Goal: Task Accomplishment & Management: Contribute content

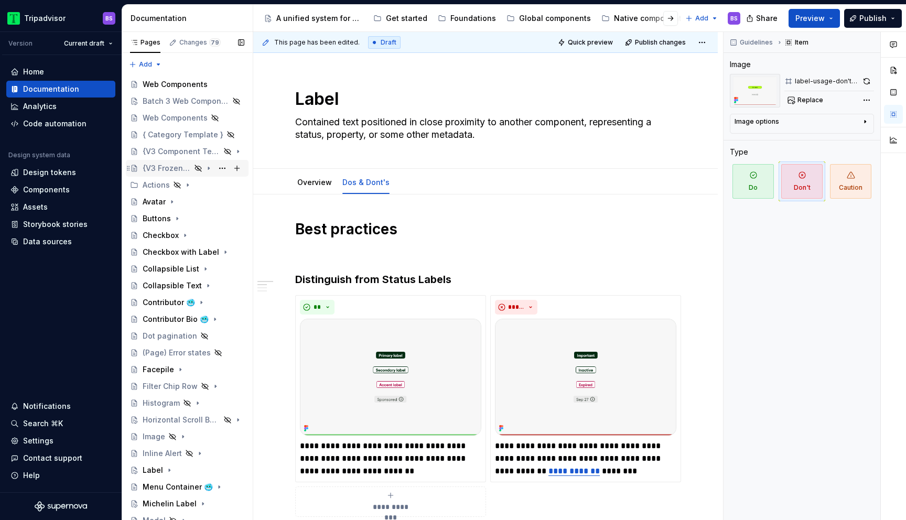
click at [185, 167] on div "{V3 Frozen Template}" at bounding box center [167, 168] width 48 height 10
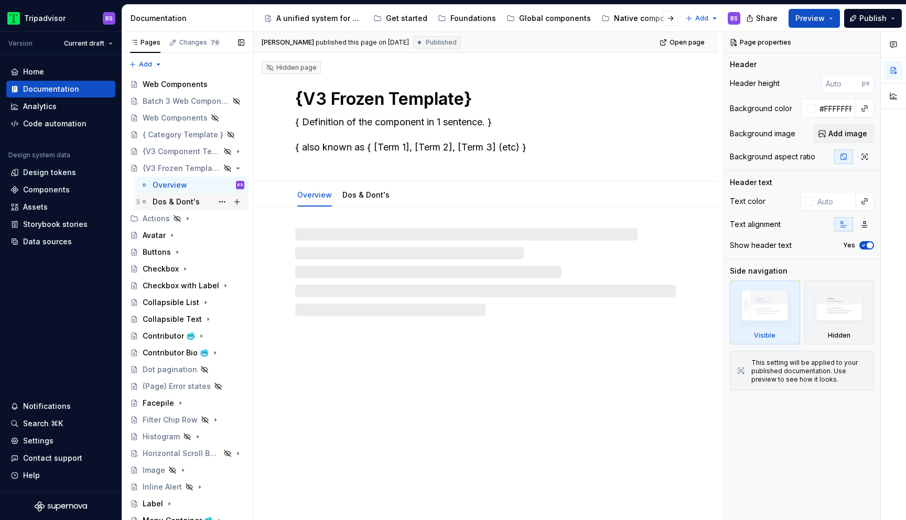
click at [200, 200] on div "Dos & Dont's" at bounding box center [199, 202] width 92 height 15
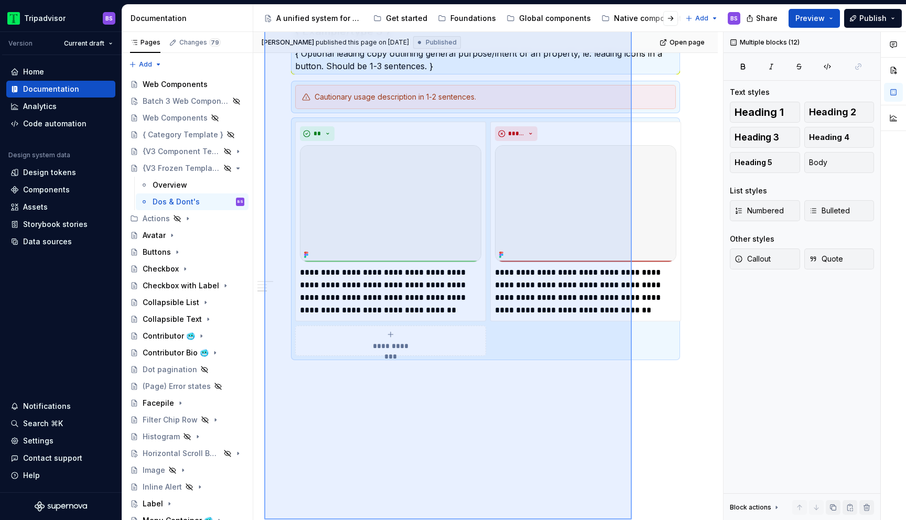
scroll to position [855, 0]
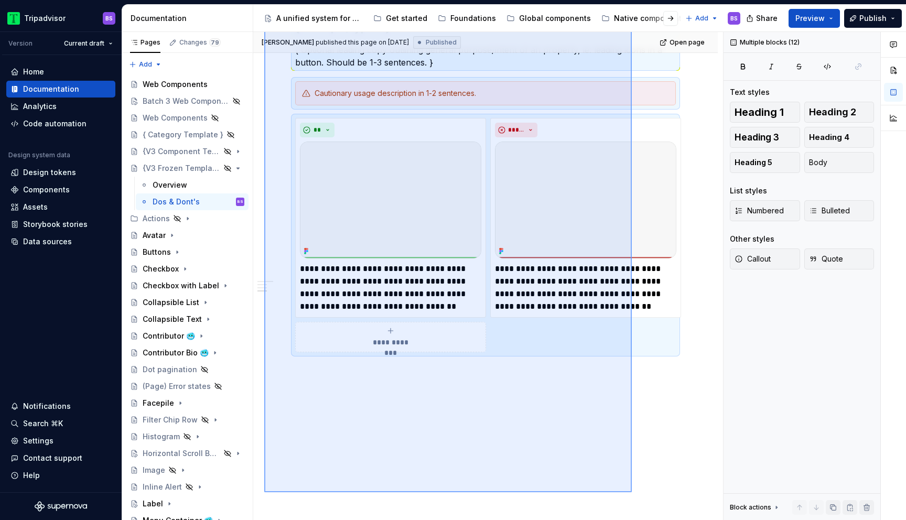
drag, startPoint x: 264, startPoint y: 224, endPoint x: 632, endPoint y: 442, distance: 426.6
click at [632, 442] on div "**********" at bounding box center [488, 276] width 470 height 489
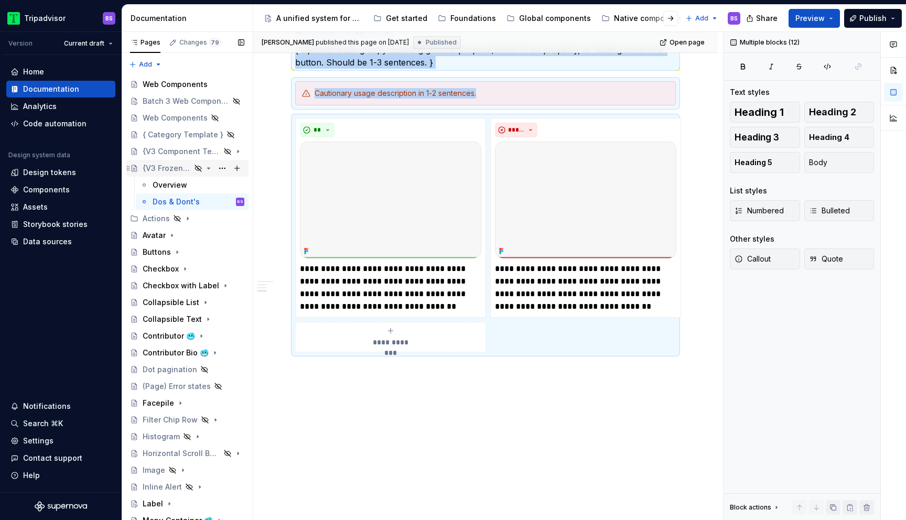
click at [208, 169] on icon "Page tree" at bounding box center [209, 168] width 8 height 8
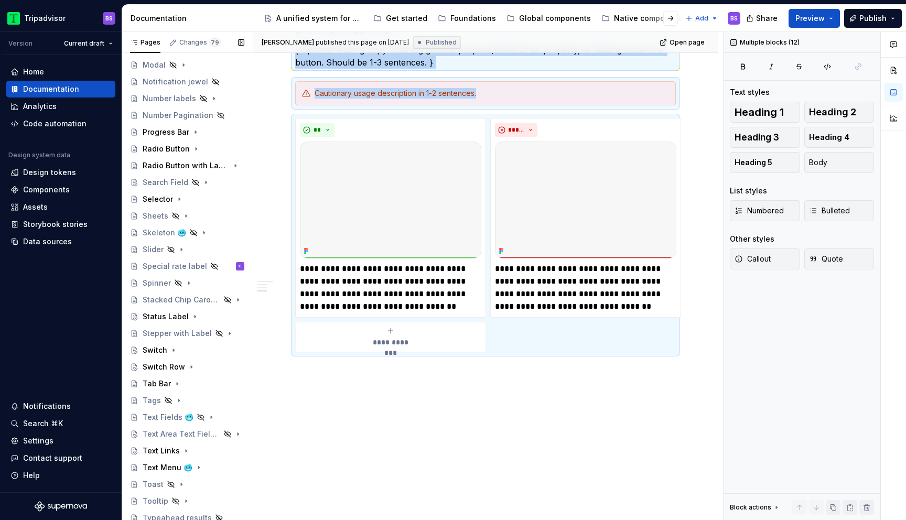
scroll to position [493, 0]
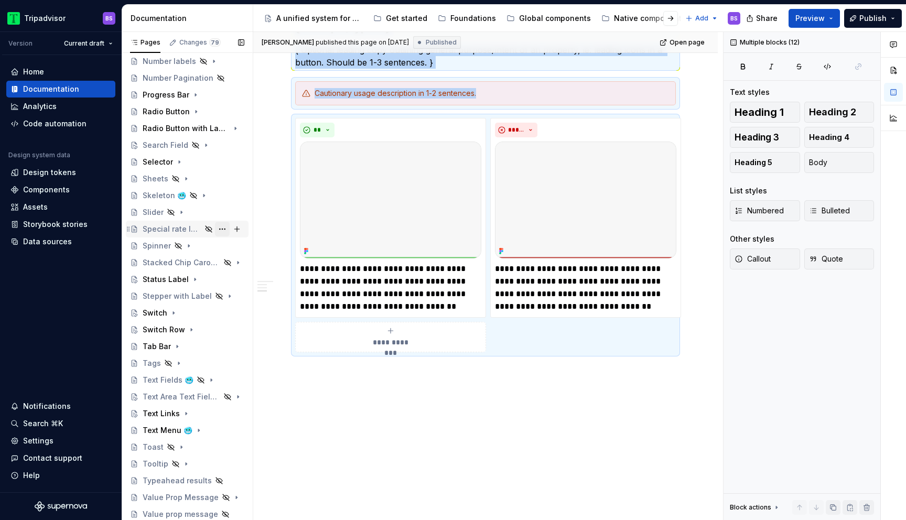
click at [219, 231] on button "Page tree" at bounding box center [222, 229] width 15 height 15
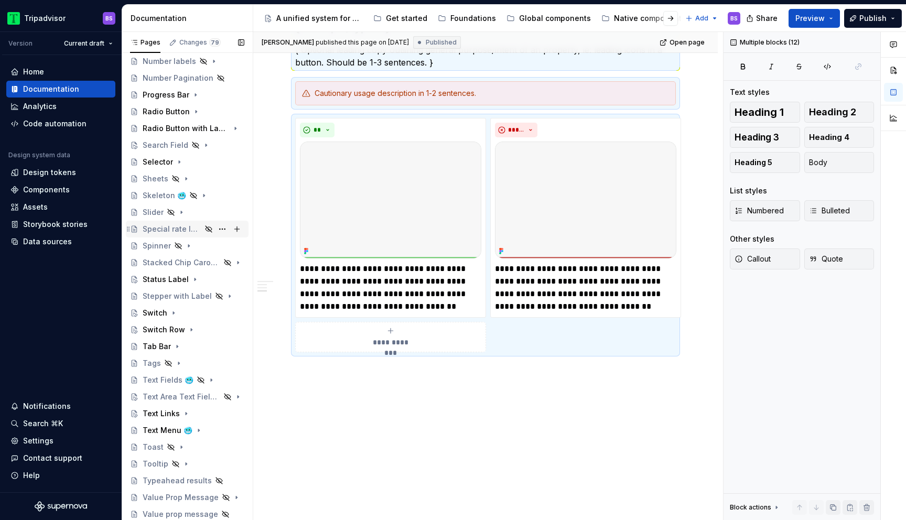
click at [179, 230] on div "Pages Changes 79 Add Accessibility guide for tree Page tree. Navigate the tree …" at bounding box center [187, 278] width 131 height 493
click at [179, 230] on div "Special rate label" at bounding box center [172, 229] width 59 height 10
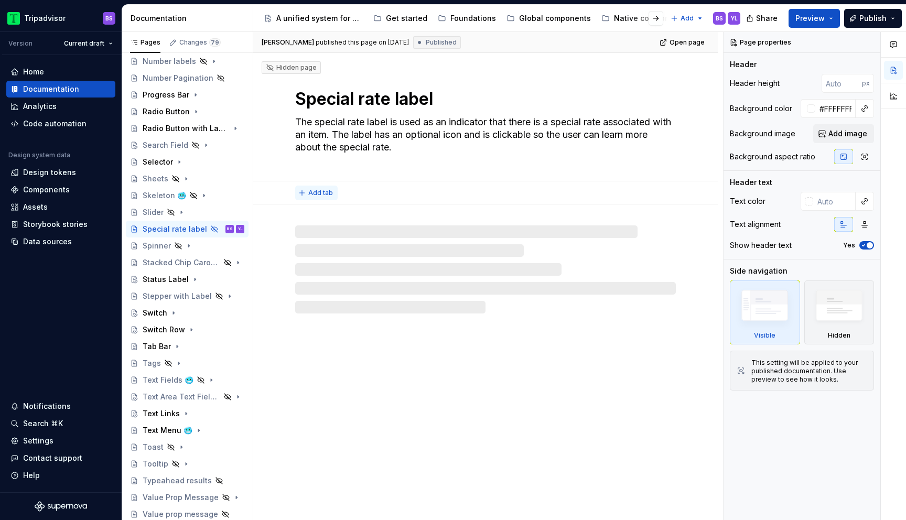
click at [319, 196] on span "Add tab" at bounding box center [320, 193] width 25 height 8
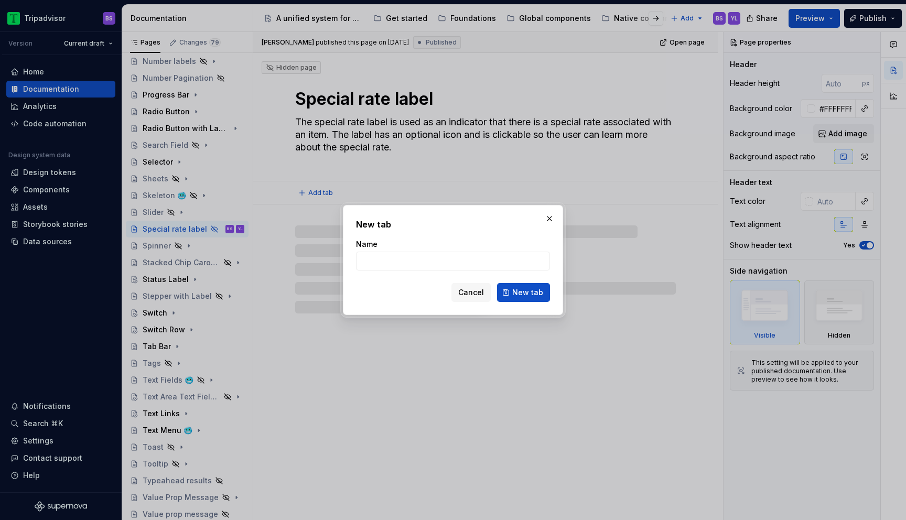
type textarea "*"
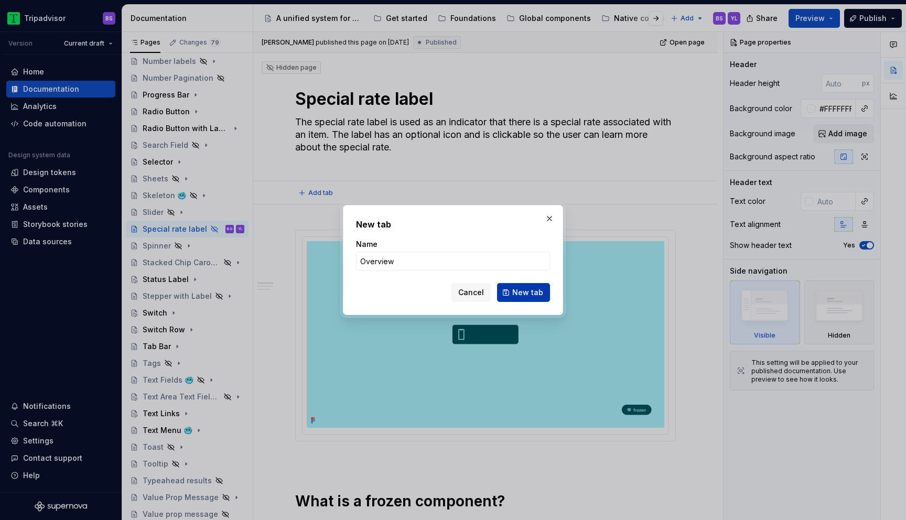
type input "Overview"
click at [520, 288] on span "New tab" at bounding box center [527, 292] width 31 height 10
type textarea "*"
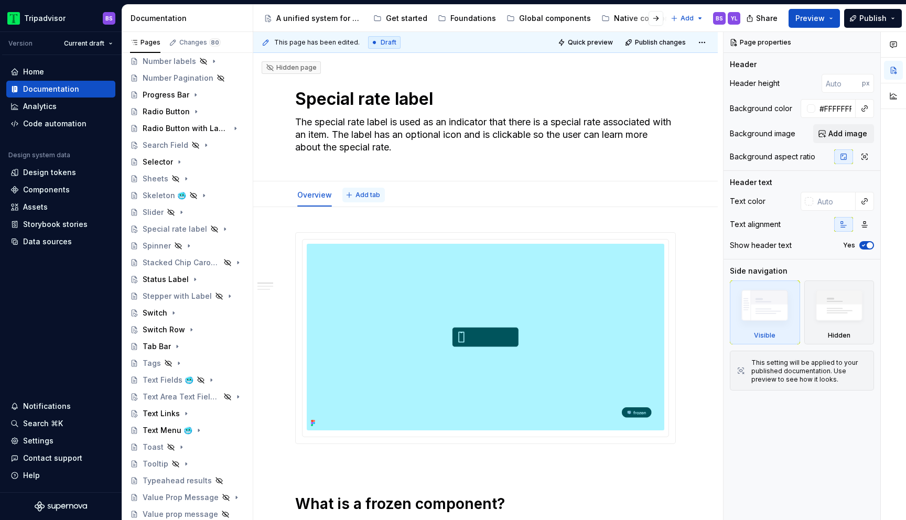
click at [373, 196] on span "Add tab" at bounding box center [368, 195] width 25 height 8
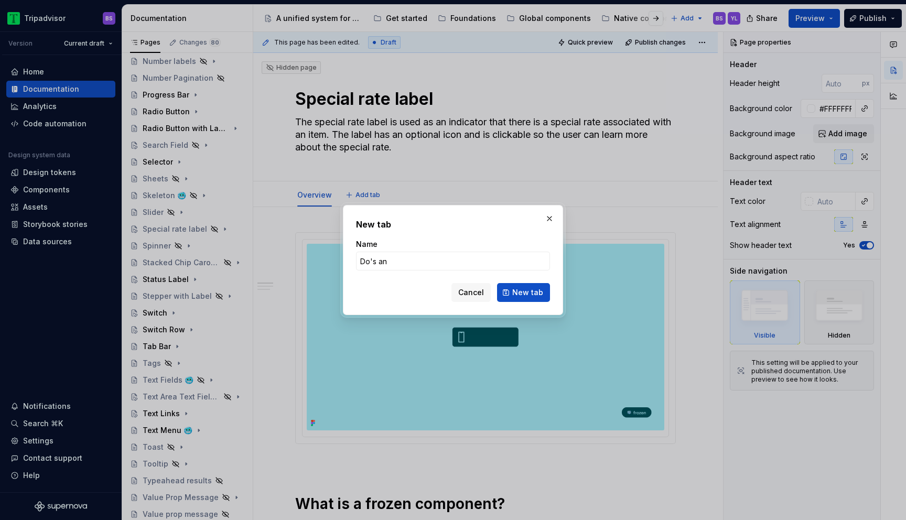
type input "Do's and"
type textarea "*"
type input "Do's & Don'ts"
click at [513, 289] on button "New tab" at bounding box center [523, 292] width 53 height 19
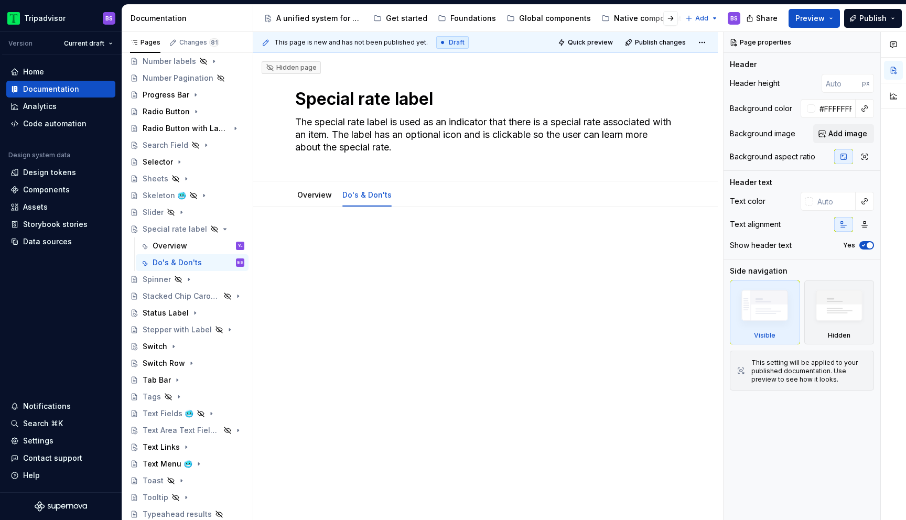
click at [322, 234] on p at bounding box center [485, 238] width 381 height 13
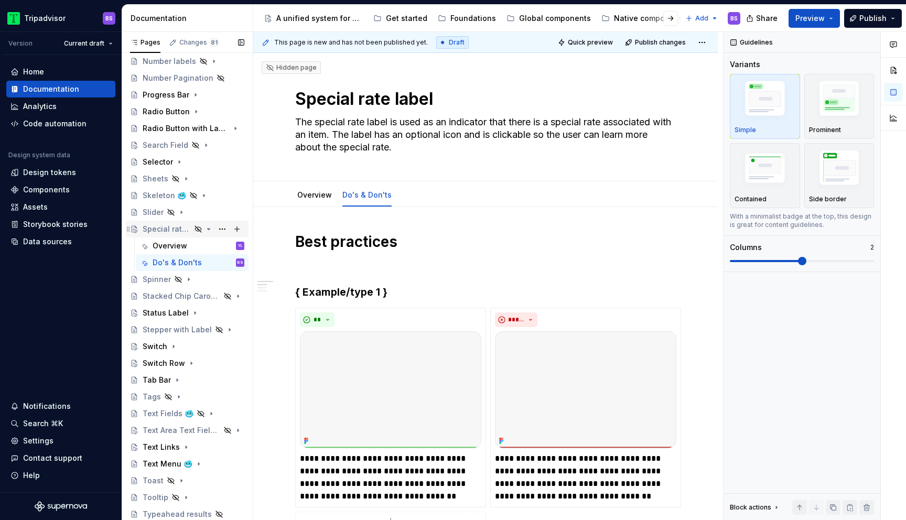
click at [180, 227] on div "Special rate label" at bounding box center [167, 229] width 48 height 10
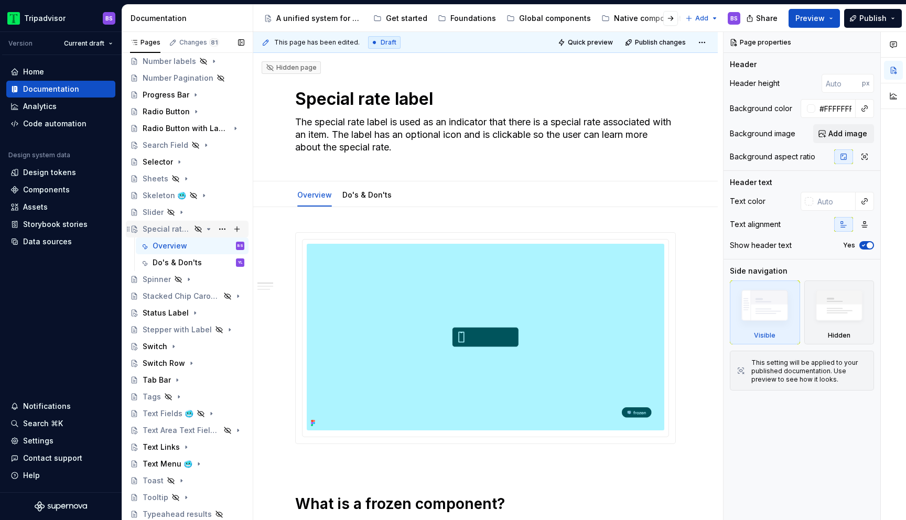
click at [207, 230] on icon "Page tree" at bounding box center [209, 229] width 8 height 8
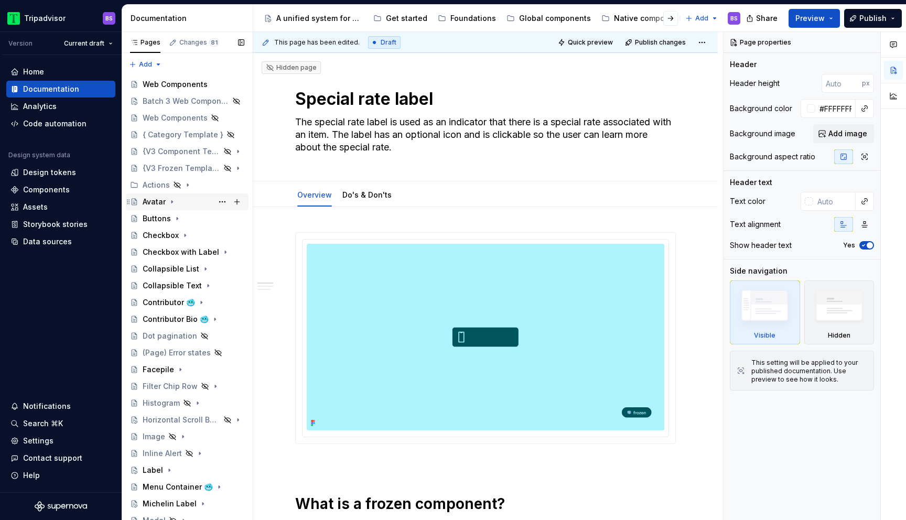
click at [192, 205] on div "Avatar" at bounding box center [194, 202] width 102 height 15
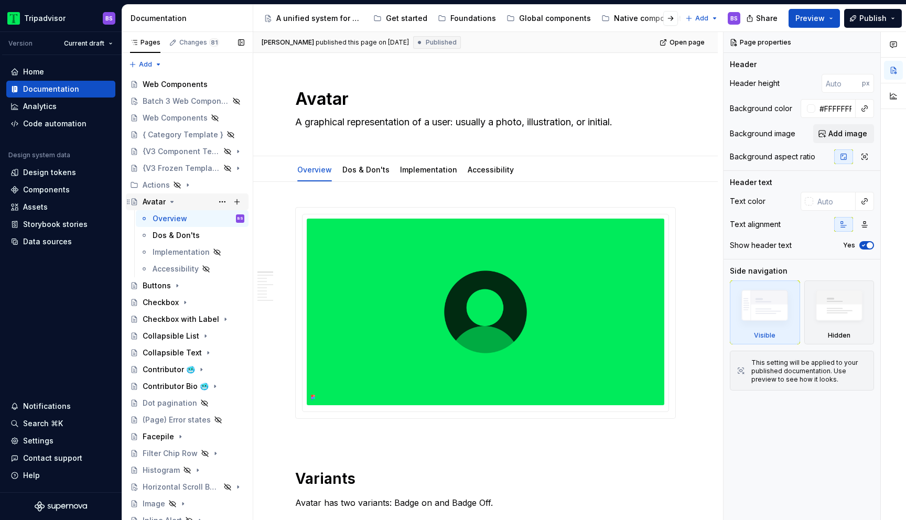
click at [170, 203] on icon "Page tree" at bounding box center [172, 202] width 8 height 8
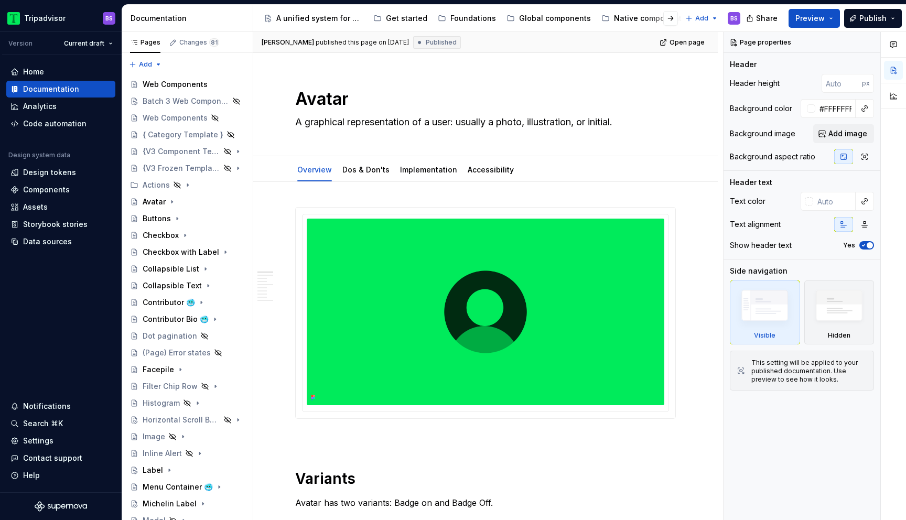
type textarea "*"
